Goal: Obtain resource: Download file/media

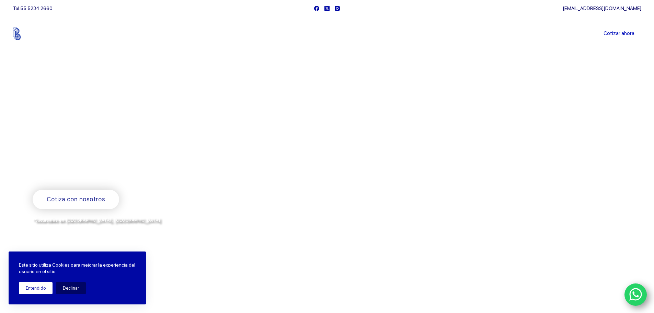
click at [39, 283] on button "Entendido" at bounding box center [36, 288] width 34 height 12
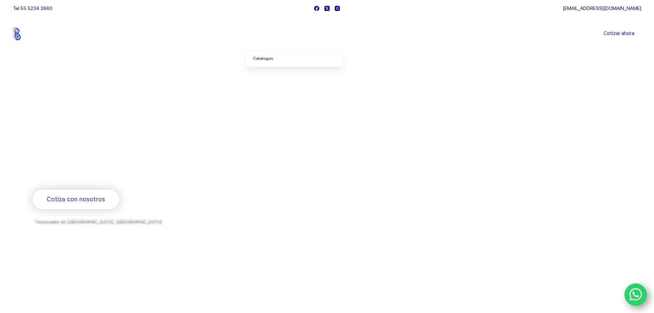
click at [263, 60] on link "Catalogos" at bounding box center [294, 59] width 96 height 16
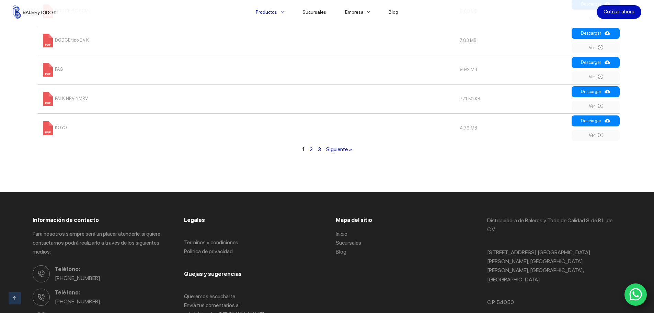
scroll to position [549, 0]
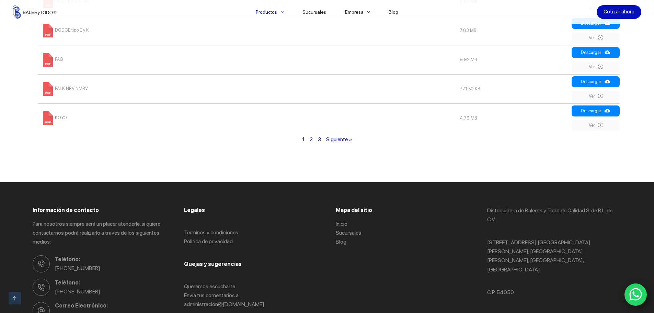
click at [311, 141] on link "2" at bounding box center [310, 139] width 3 height 7
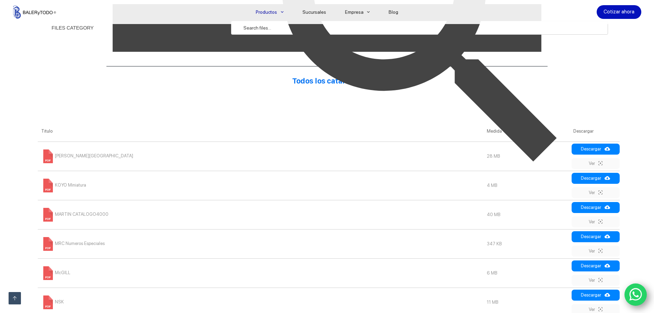
scroll to position [314, 0]
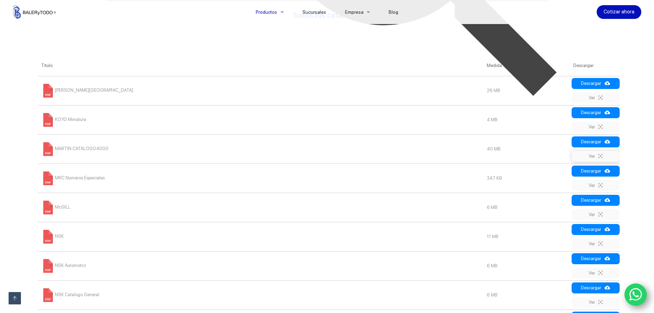
click at [595, 158] on link "Ver" at bounding box center [595, 156] width 48 height 11
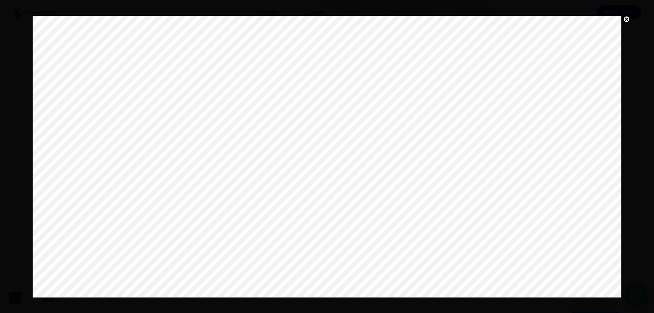
scroll to position [0, 0]
